Goal: Complete application form: Complete application form

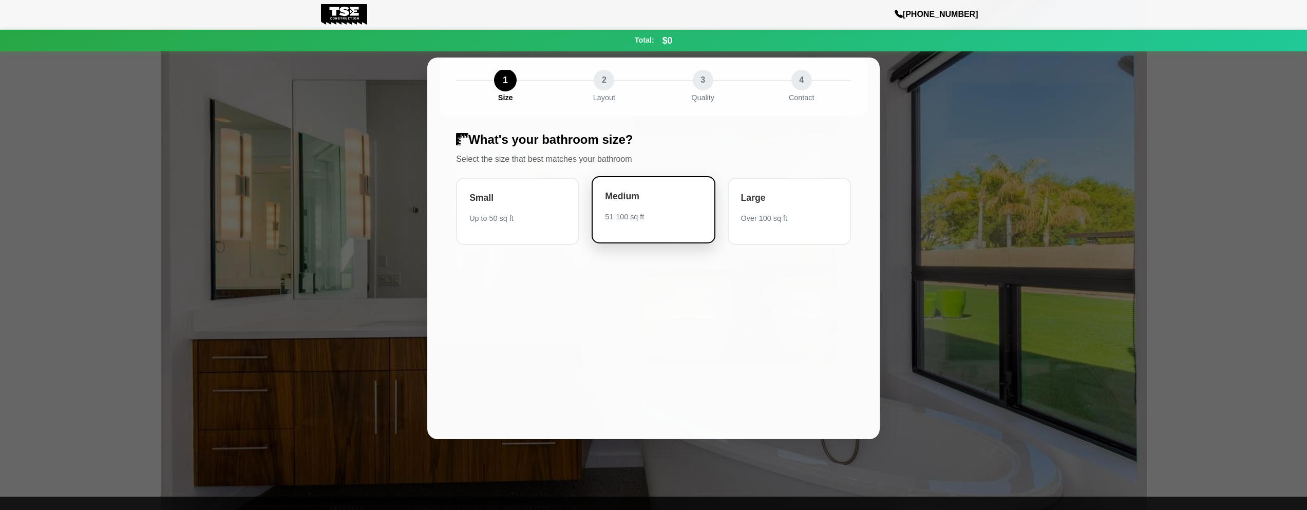
click at [640, 230] on div "Medium 51-100 sq ft" at bounding box center [653, 209] width 123 height 67
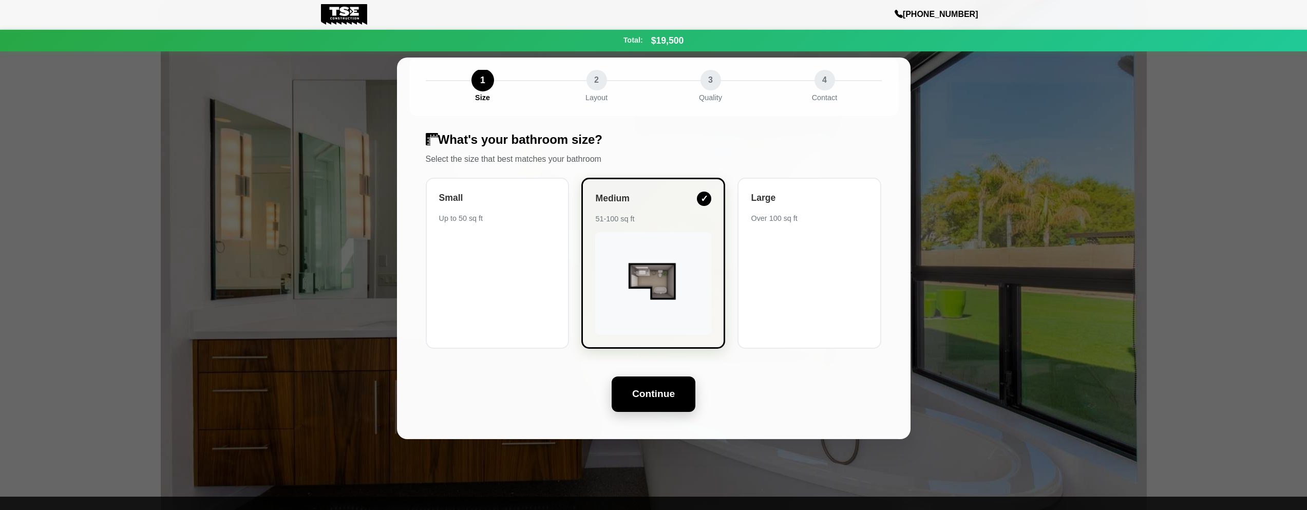
click at [638, 393] on button "Continue" at bounding box center [654, 393] width 84 height 35
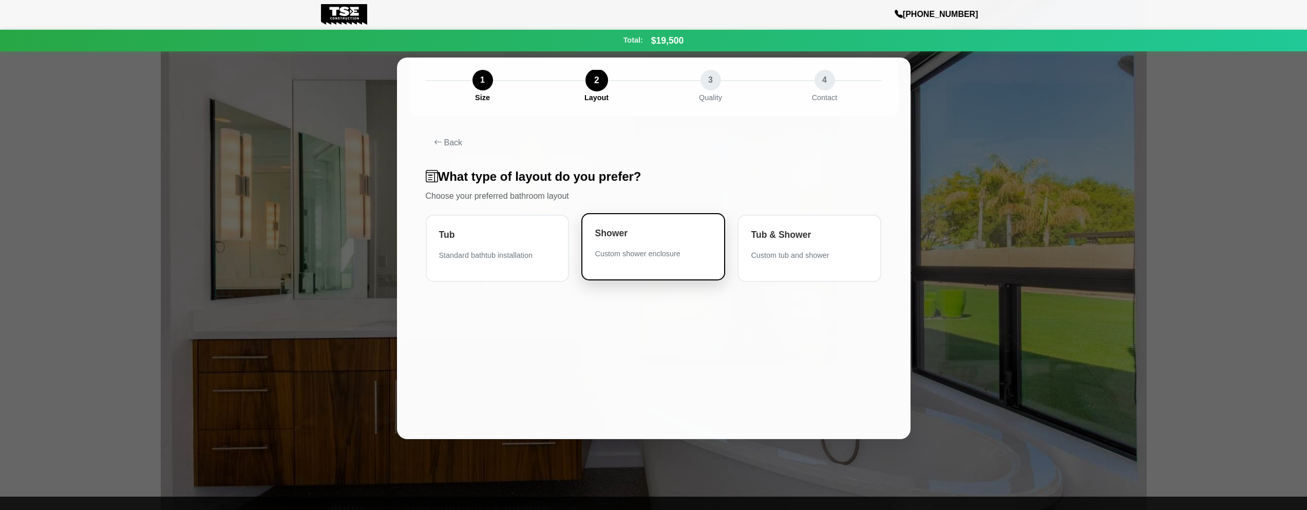
click at [607, 232] on div "Shower" at bounding box center [653, 232] width 117 height 13
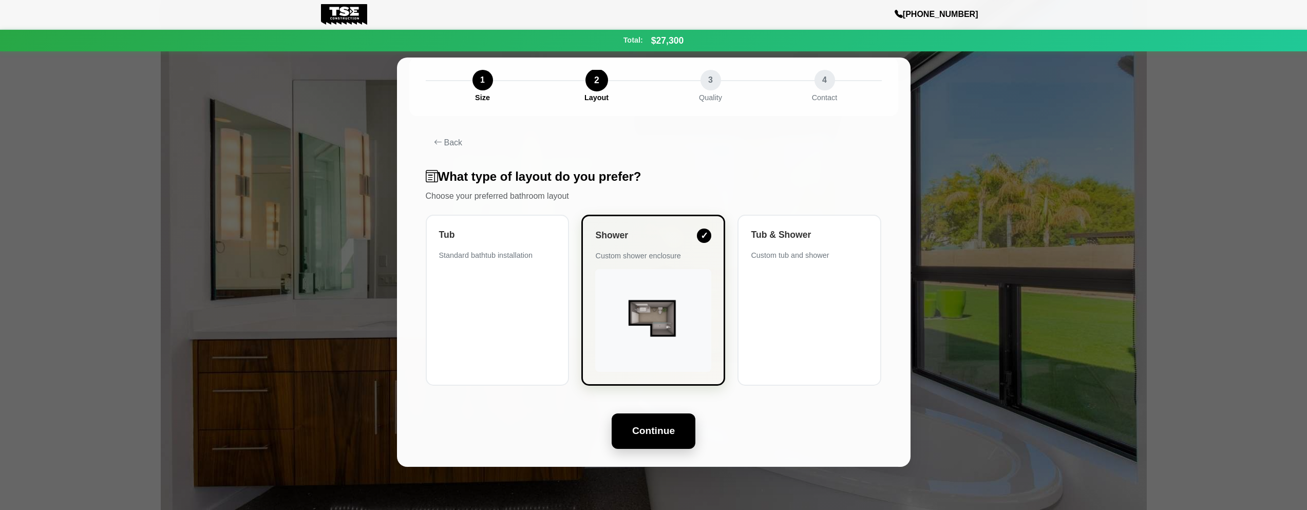
click at [623, 437] on button "Continue" at bounding box center [654, 430] width 84 height 35
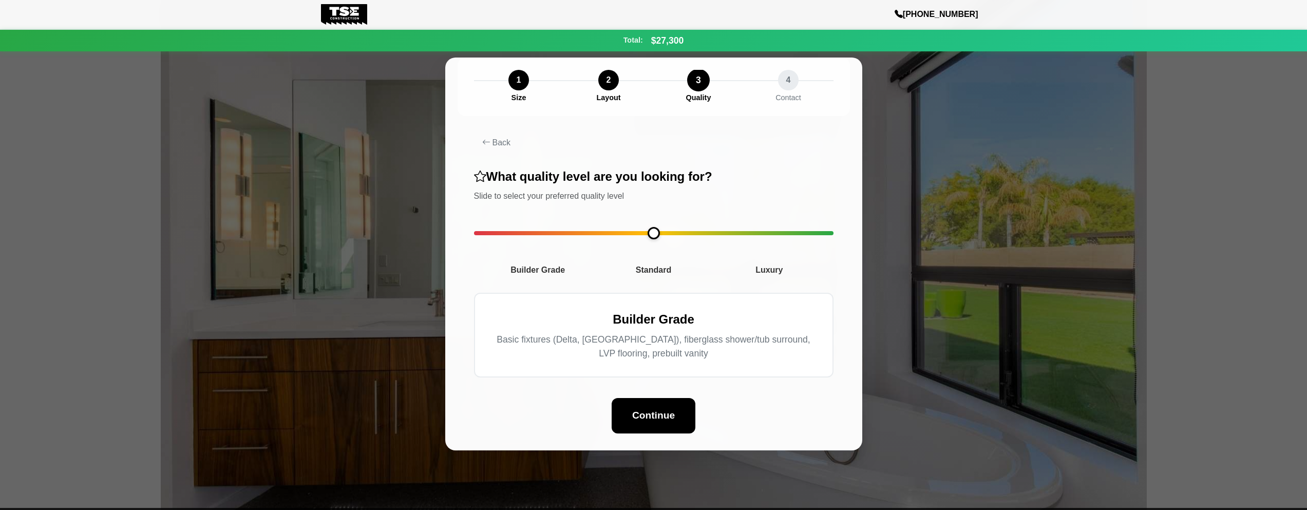
drag, startPoint x: 483, startPoint y: 232, endPoint x: 579, endPoint y: 271, distance: 103.7
type input "*"
click at [579, 235] on input "range" at bounding box center [653, 233] width 359 height 4
click at [579, 271] on span "Builder Grade" at bounding box center [538, 270] width 116 height 12
click at [633, 433] on div "Continue" at bounding box center [653, 415] width 359 height 35
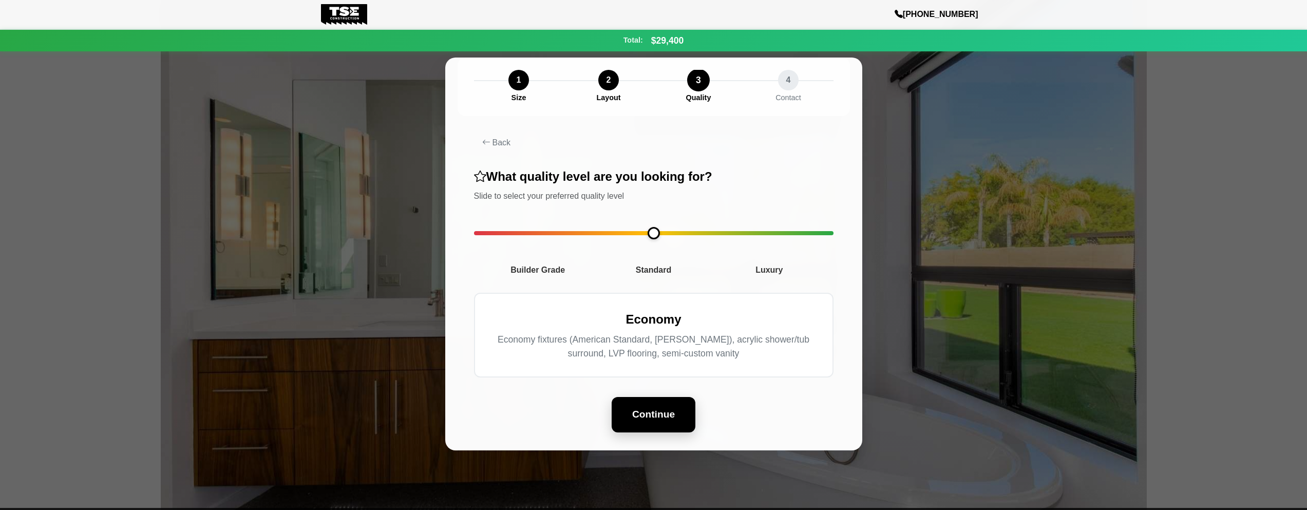
click at [641, 428] on button "Continue" at bounding box center [654, 414] width 84 height 35
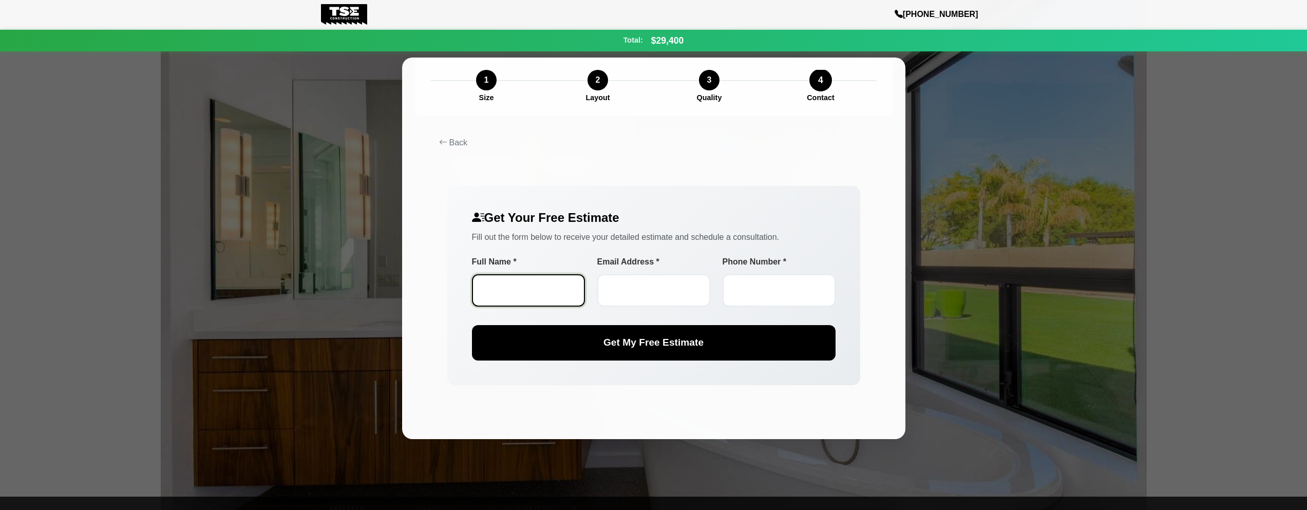
click at [504, 276] on input "Full Name *" at bounding box center [528, 290] width 113 height 32
type input "**********"
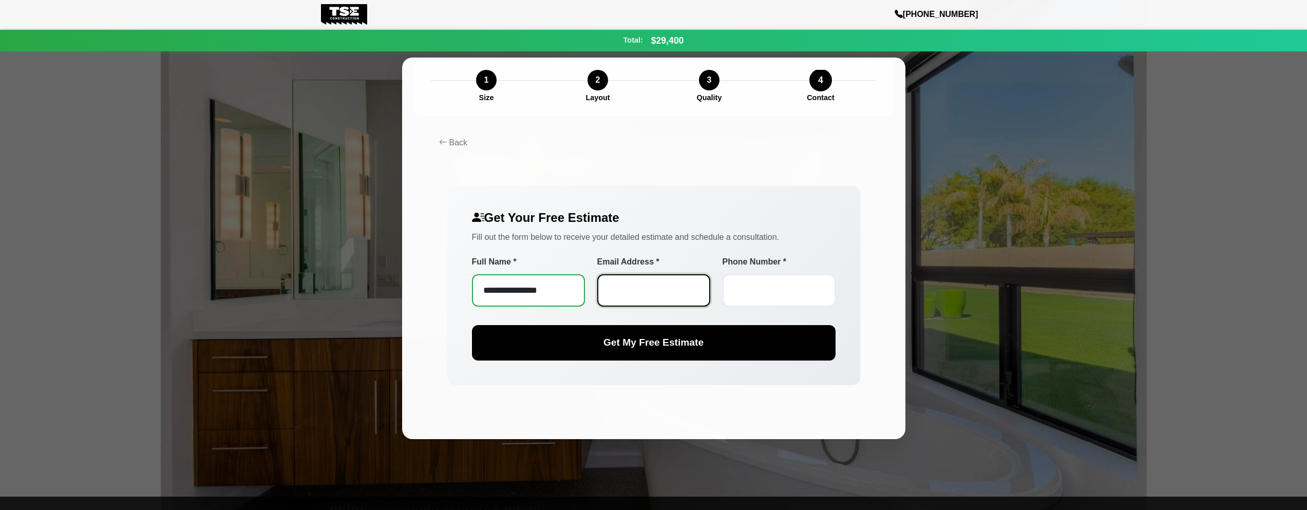
click at [629, 281] on input "Email Address *" at bounding box center [653, 290] width 113 height 32
type input "**********"
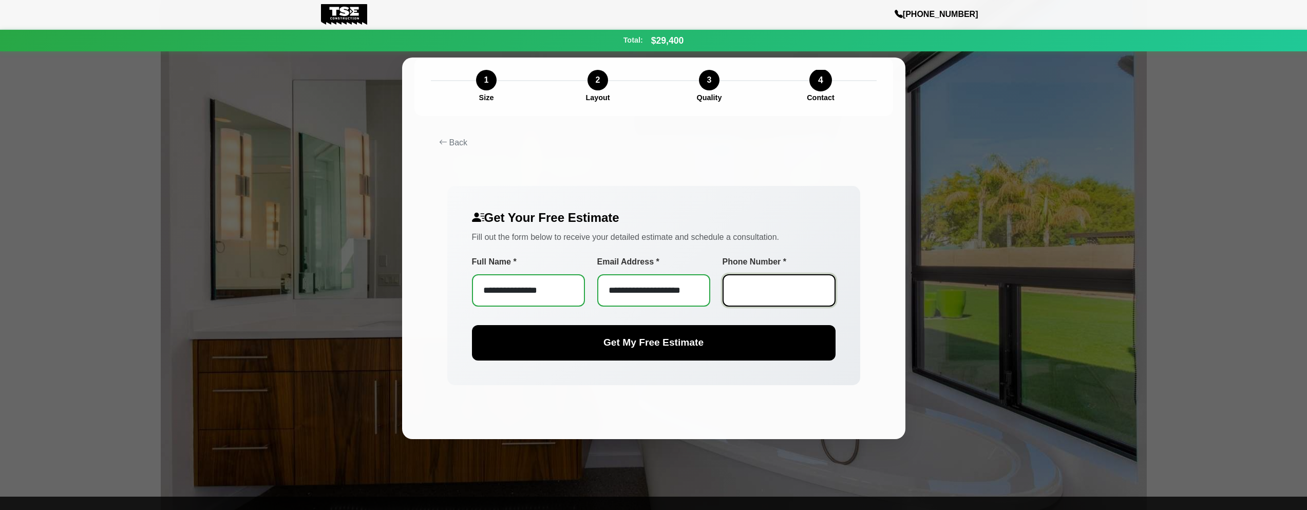
click at [747, 290] on input "Phone Number *" at bounding box center [779, 290] width 113 height 32
type input "**********"
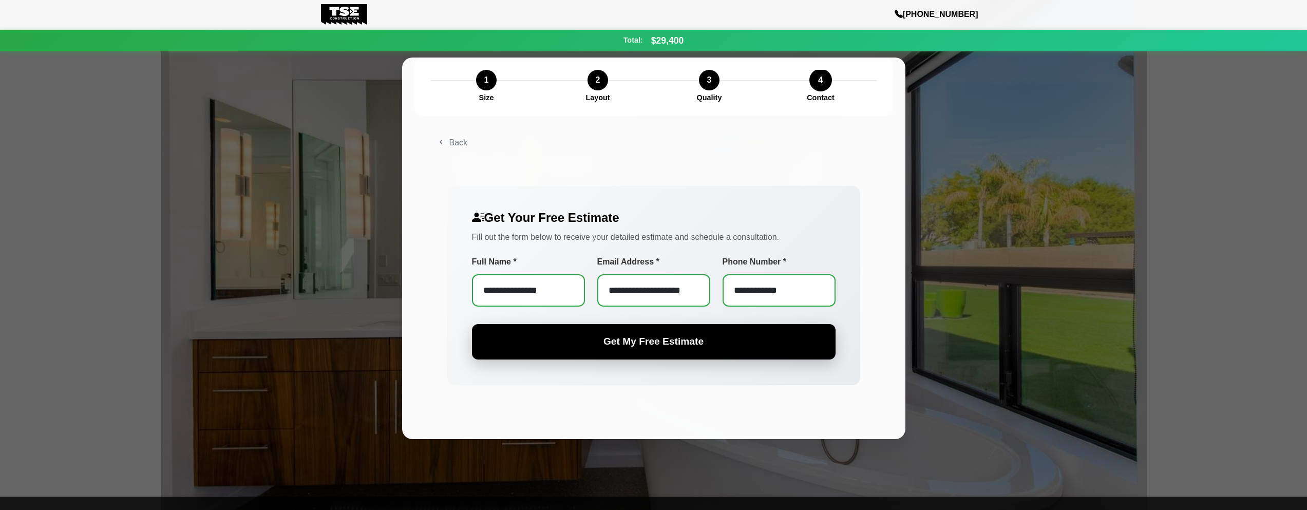
click at [636, 347] on span "Get My Free Estimate" at bounding box center [653, 341] width 100 height 11
